Goal: Information Seeking & Learning: Learn about a topic

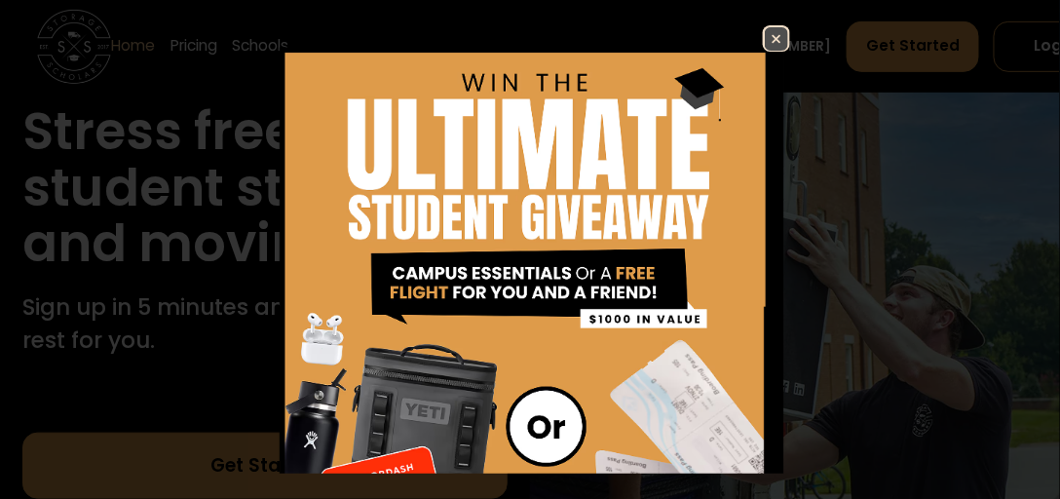
click at [771, 37] on img at bounding box center [776, 38] width 23 height 23
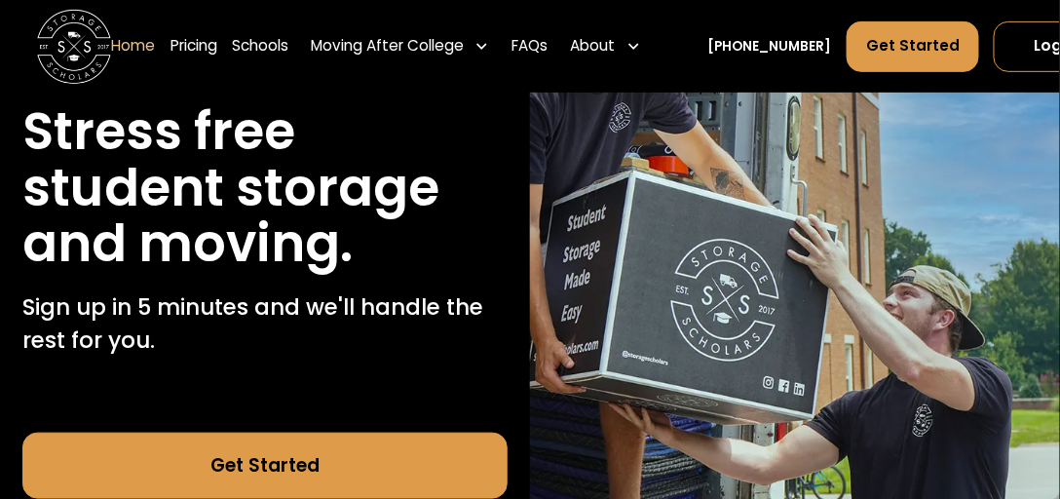
click at [132, 48] on link "Home" at bounding box center [133, 46] width 44 height 52
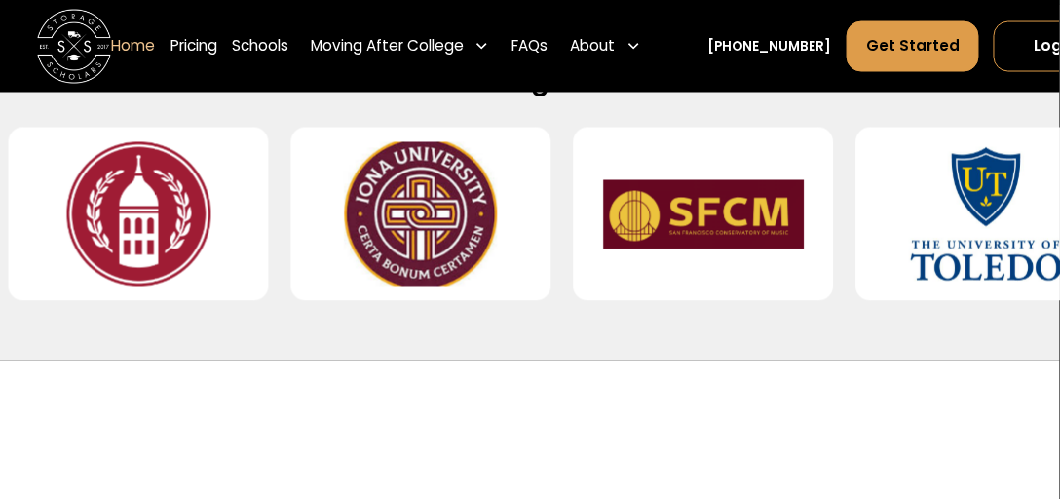
scroll to position [835, 0]
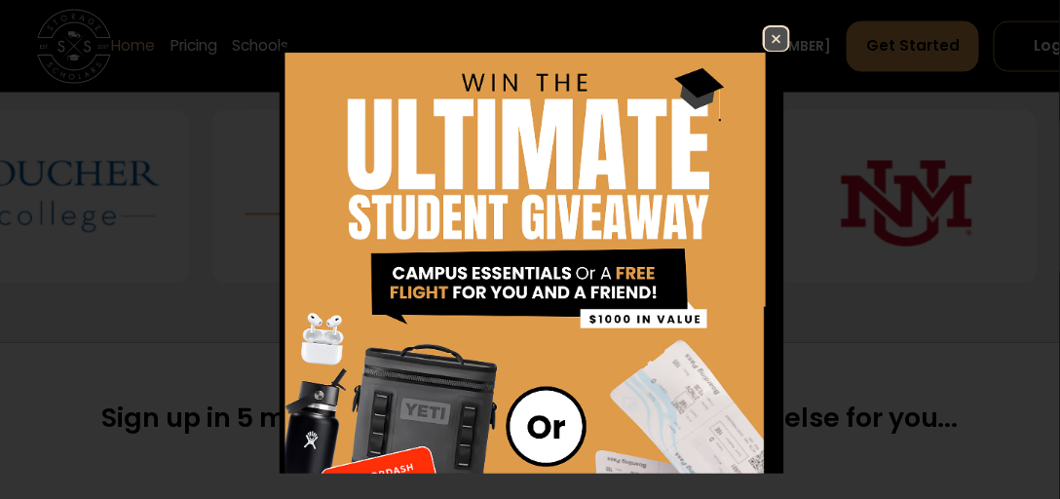
click at [765, 34] on img at bounding box center [776, 38] width 23 height 23
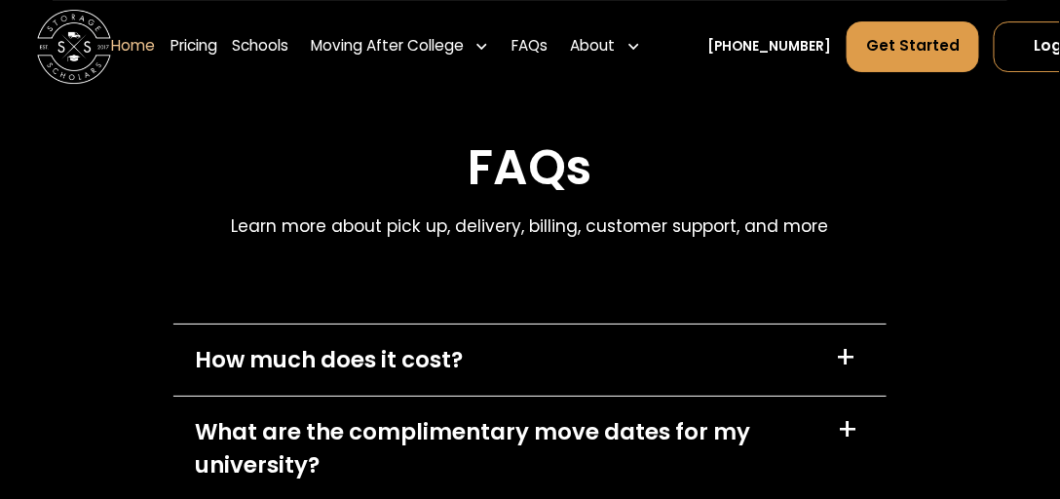
scroll to position [5400, 0]
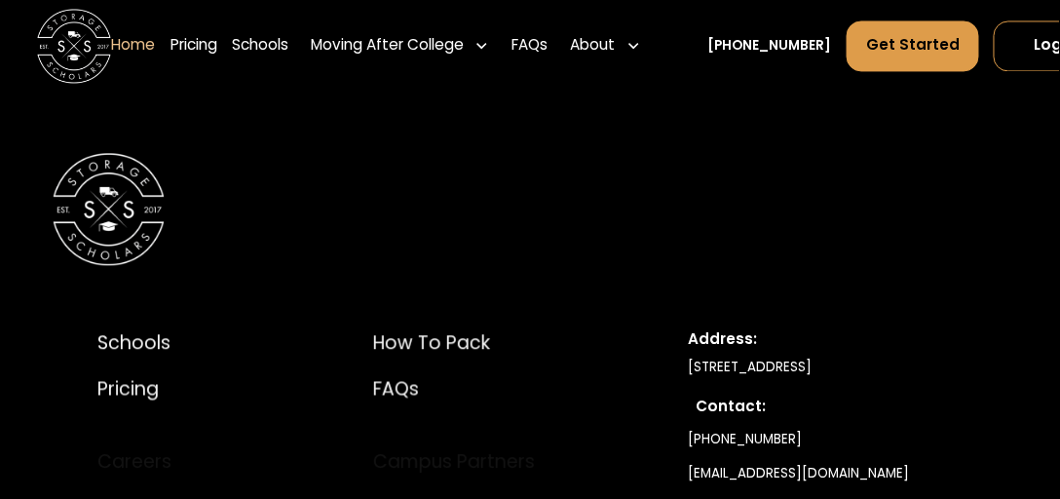
scroll to position [6570, 0]
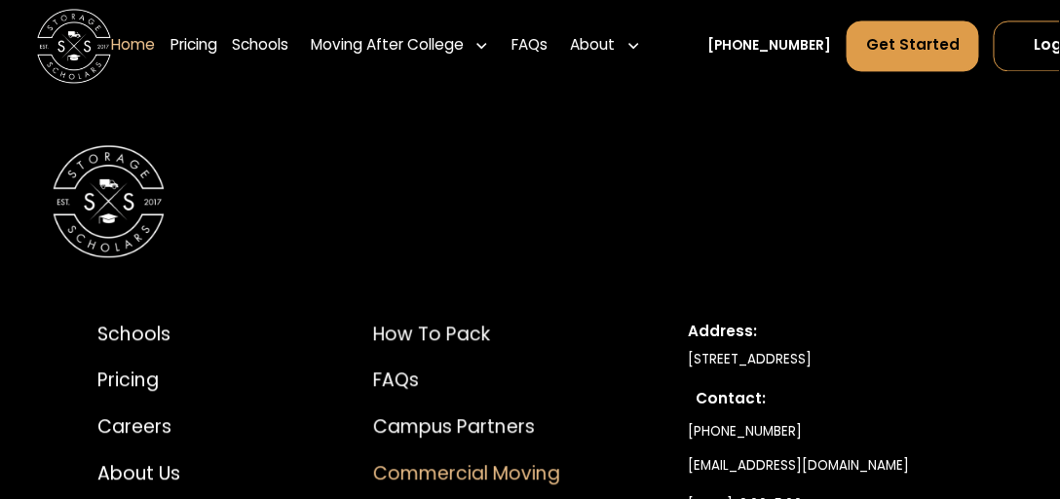
click at [495, 460] on div "Commercial Moving" at bounding box center [470, 474] width 194 height 28
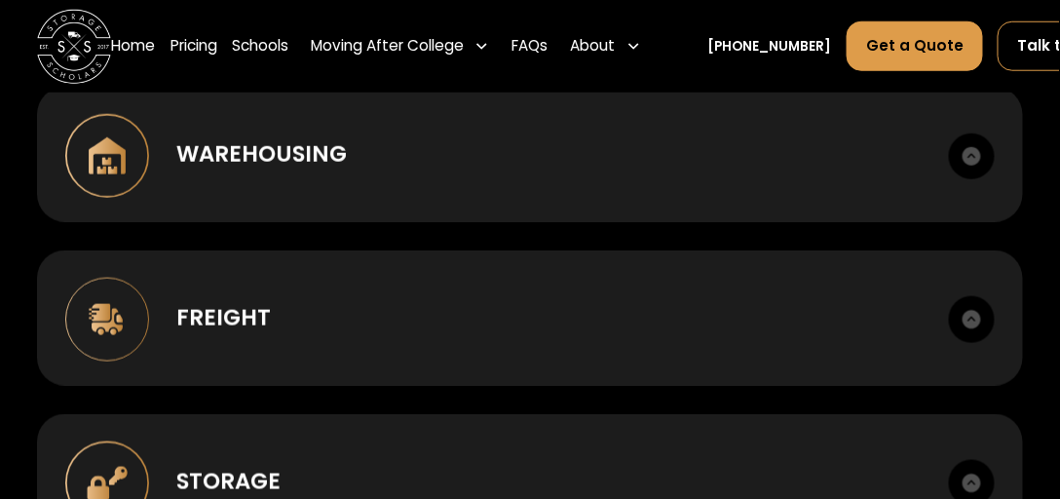
scroll to position [2282, 0]
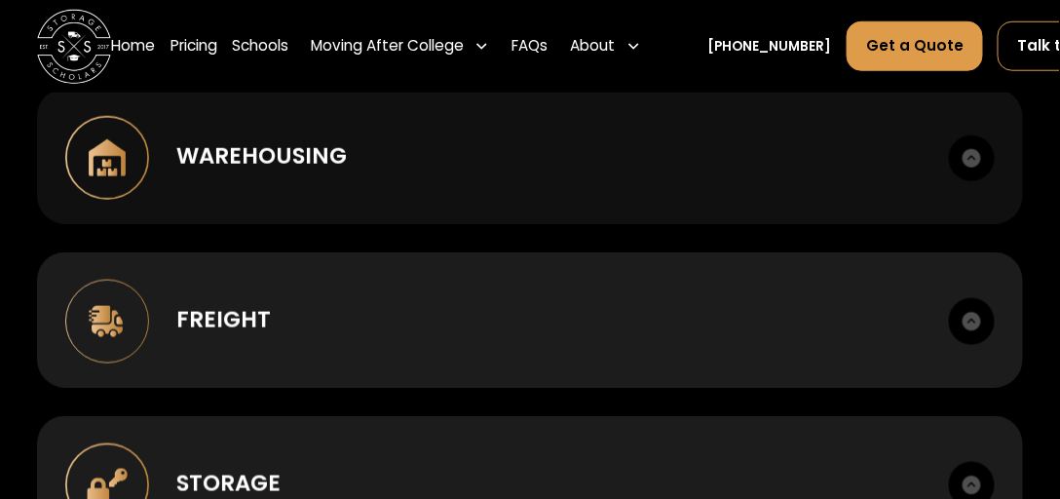
click at [544, 172] on div "Warehousing" at bounding box center [548, 155] width 744 height 33
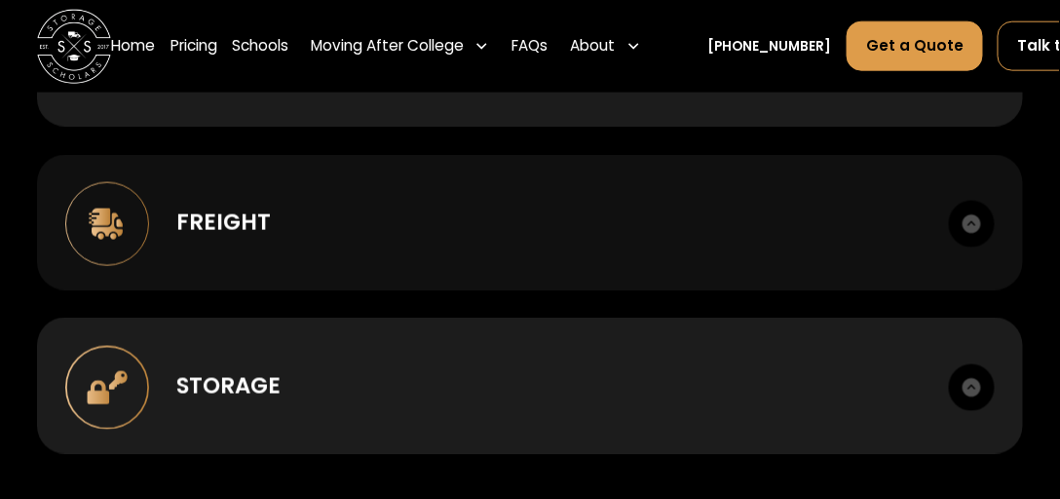
scroll to position [2450, 0]
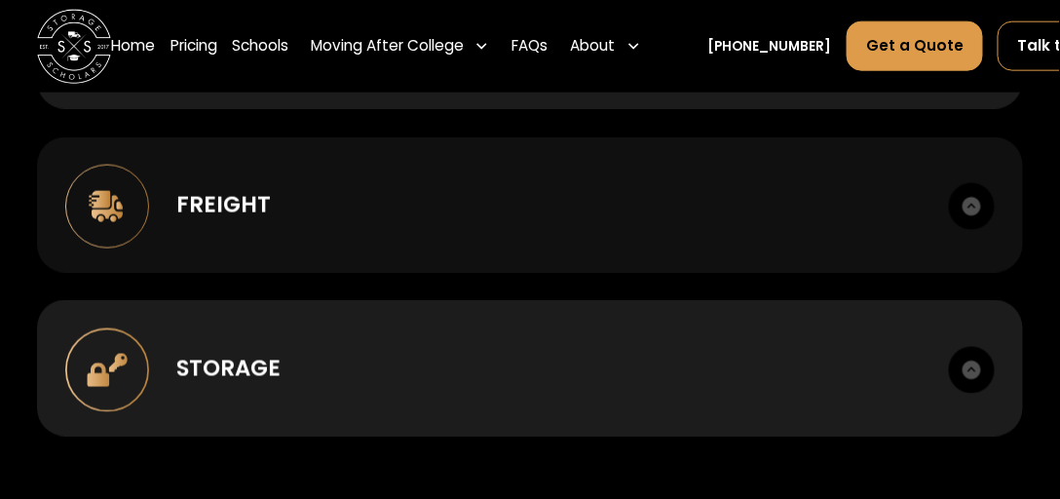
click at [488, 232] on div "Freight LTL, FTL, last mile. Scheduled delivery windows. Liftgate and inside de…" at bounding box center [530, 204] width 986 height 135
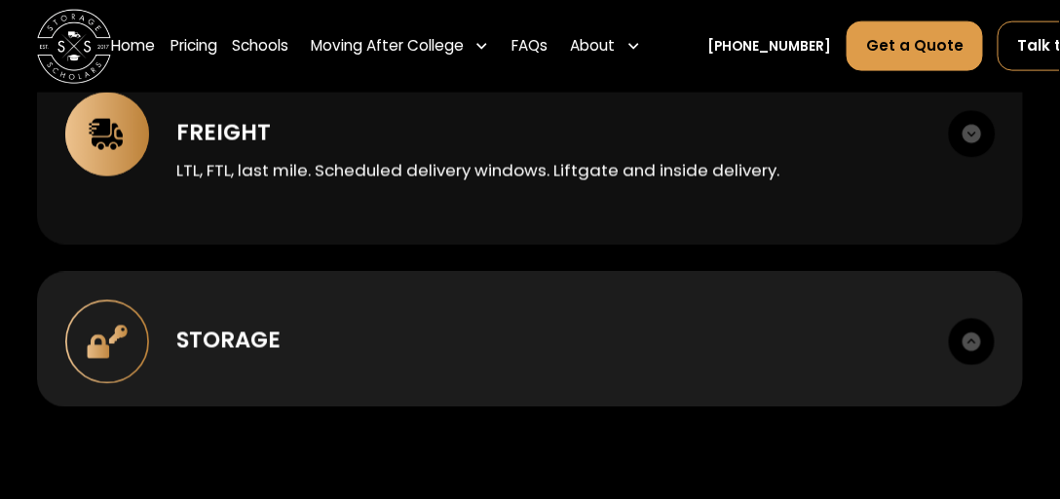
scroll to position [2616, 0]
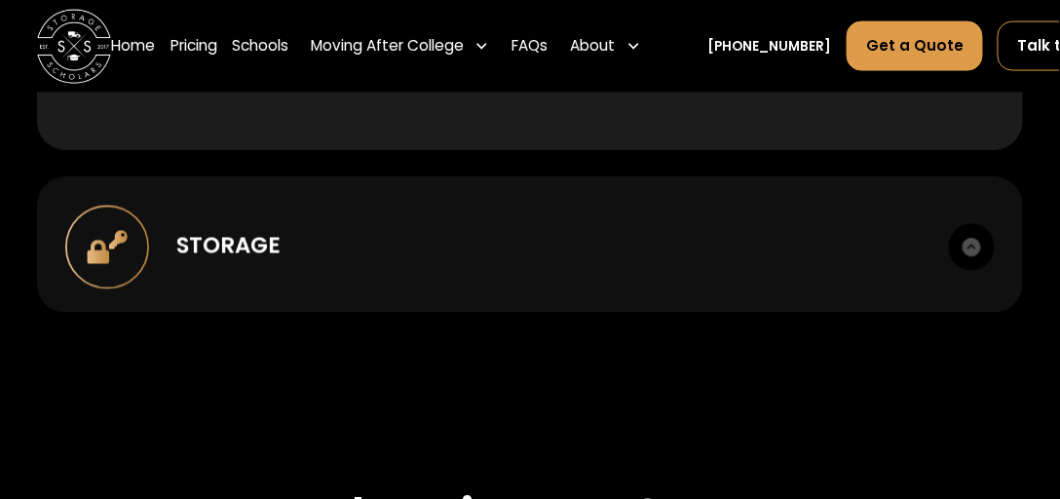
click at [416, 261] on div "Storage" at bounding box center [548, 245] width 744 height 33
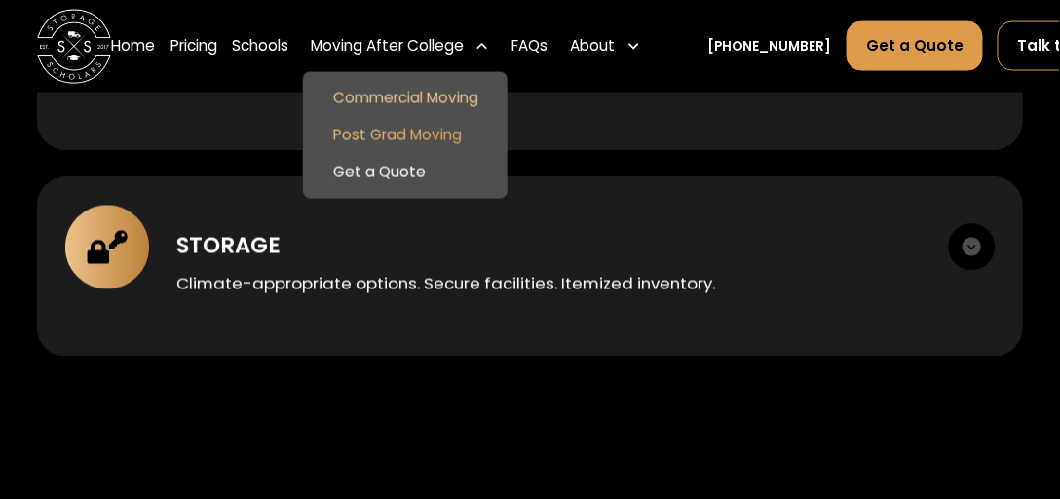
click at [411, 130] on link "Post Grad Moving" at bounding box center [406, 135] width 190 height 37
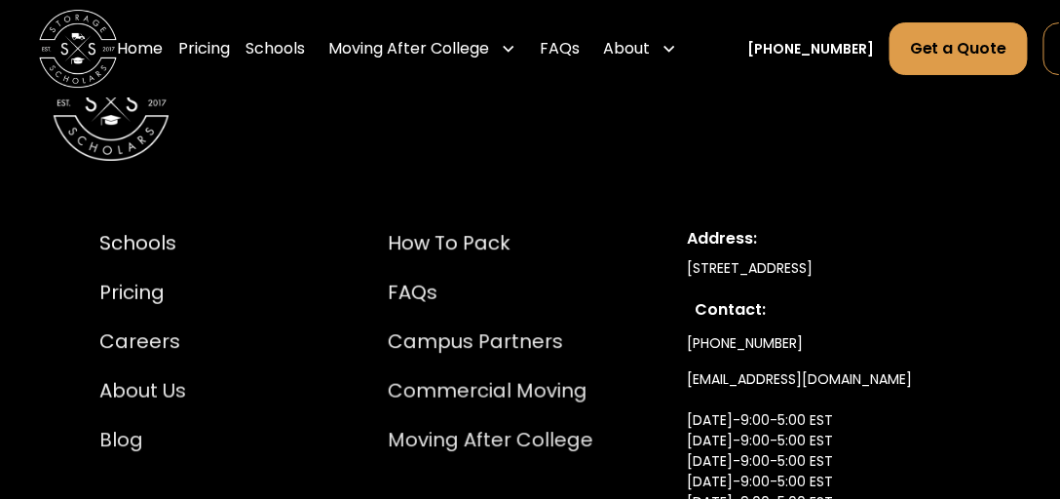
scroll to position [3675, 0]
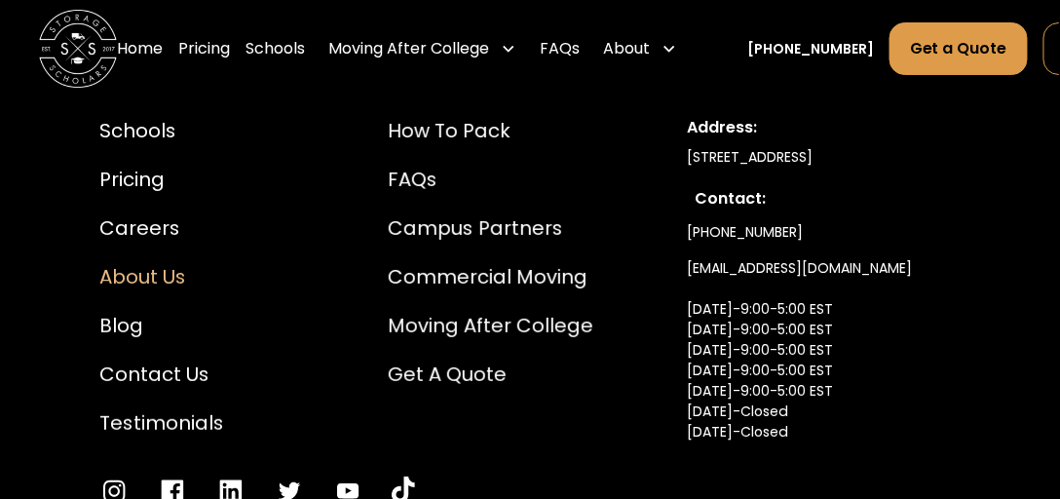
click at [148, 274] on div "About Us" at bounding box center [161, 276] width 125 height 29
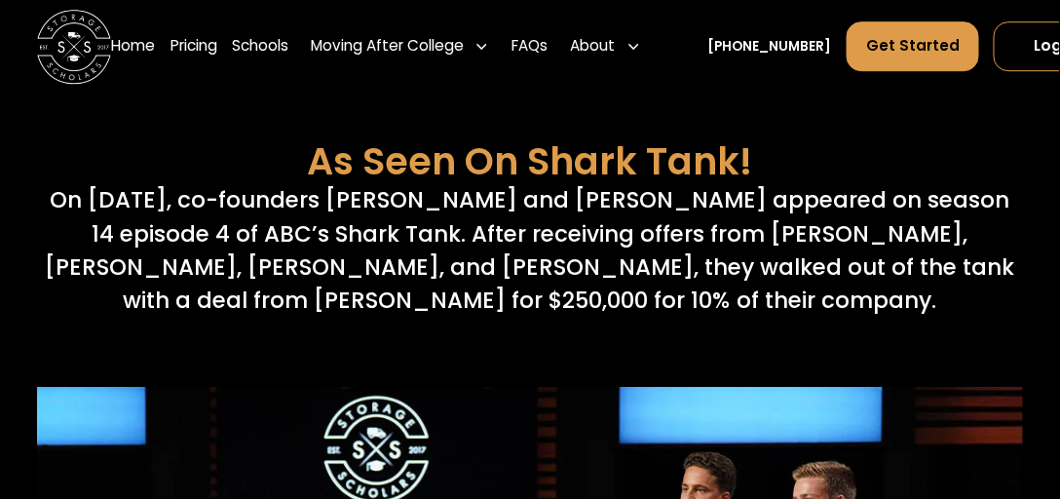
scroll to position [7016, 0]
